Goal: Navigation & Orientation: Go to known website

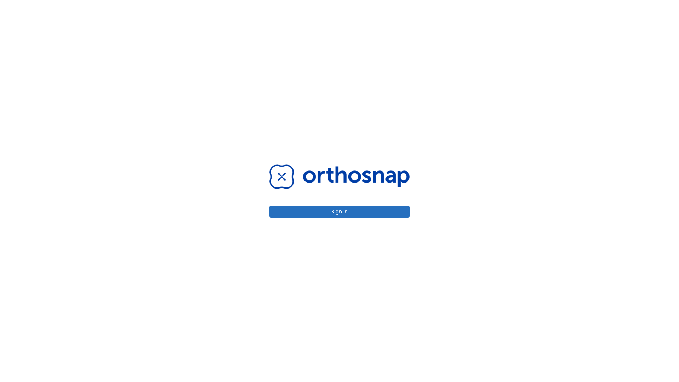
click at [340, 212] on button "Sign in" at bounding box center [340, 212] width 140 height 12
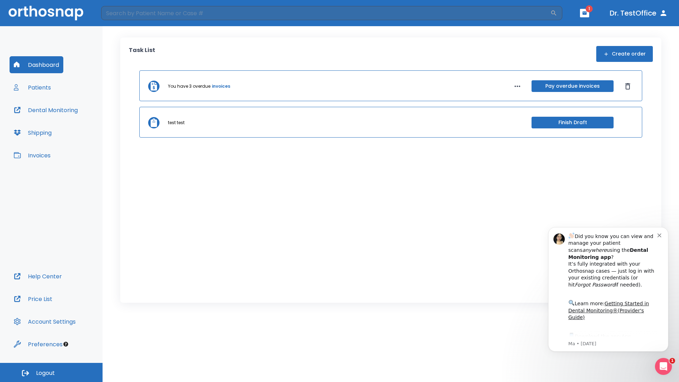
click at [51, 372] on span "Logout" at bounding box center [45, 373] width 19 height 8
